Goal: Find specific page/section: Find specific page/section

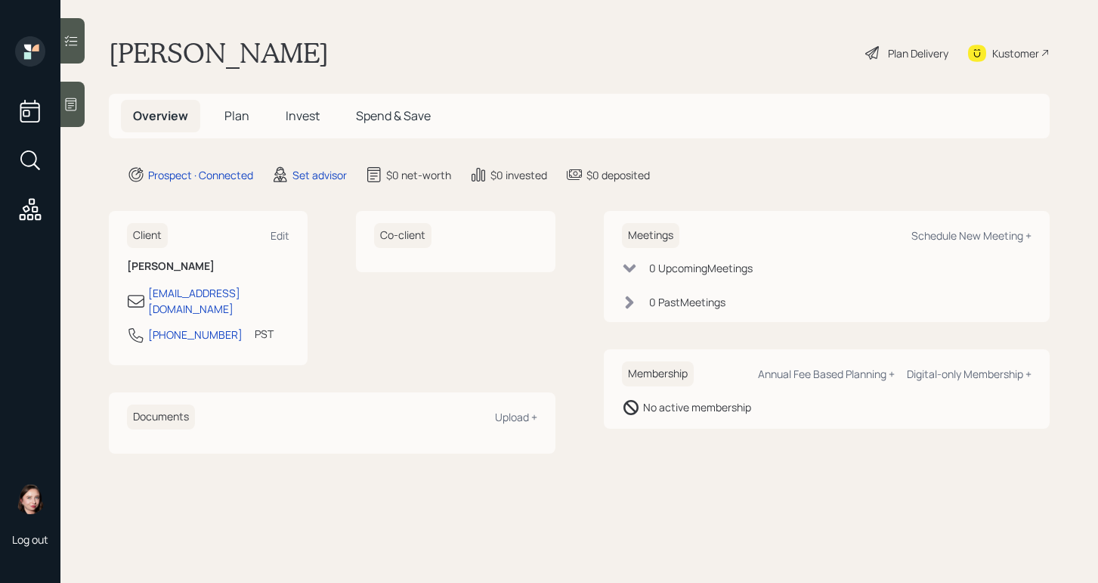
click at [77, 101] on icon at bounding box center [70, 104] width 15 height 15
